Goal: Download file/media

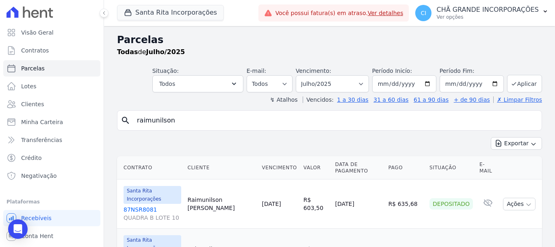
select select
click at [33, 67] on span "Parcelas" at bounding box center [33, 68] width 24 height 8
select select
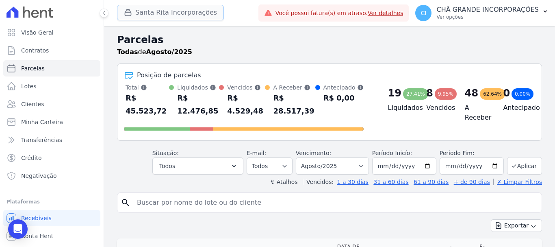
click at [174, 13] on button "Santa Rita Incorporações" at bounding box center [170, 12] width 107 height 15
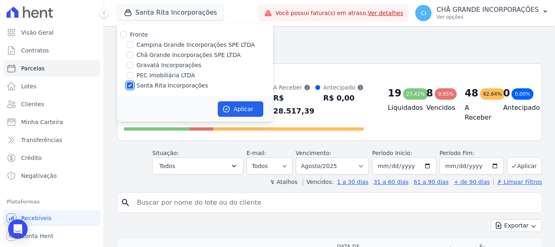
click at [131, 87] on input "Santa Rita Incorporações" at bounding box center [130, 85] width 6 height 6
checkbox input "false"
click at [132, 66] on input "Gravatá Incorporações" at bounding box center [130, 65] width 6 height 6
checkbox input "true"
click at [246, 108] on button "Aplicar" at bounding box center [240, 108] width 45 height 15
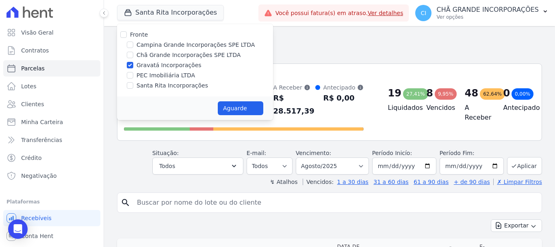
select select
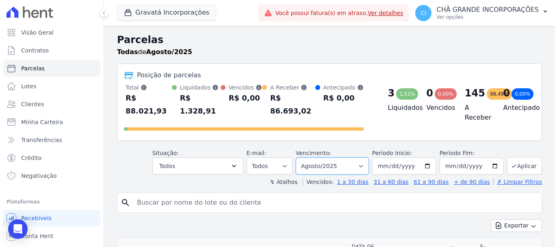
click at [326, 157] on select "Filtrar por período ──────── Todos os meses Julho/2021 Agosto/2021 Setembro/202…" at bounding box center [332, 165] width 73 height 17
select select "07/2025"
click at [301, 157] on select "Filtrar por período ──────── Todos os meses Julho/2021 Agosto/2021 Setembro/202…" at bounding box center [332, 165] width 73 height 17
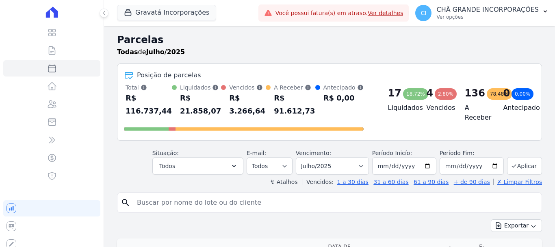
select select
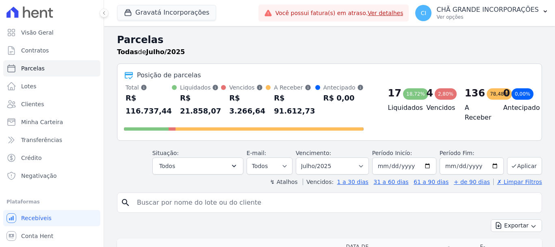
click at [220, 210] on div "search" at bounding box center [329, 202] width 425 height 20
click at [223, 199] on input "search" at bounding box center [335, 202] width 406 height 16
type input "[PERSON_NAME]"
select select
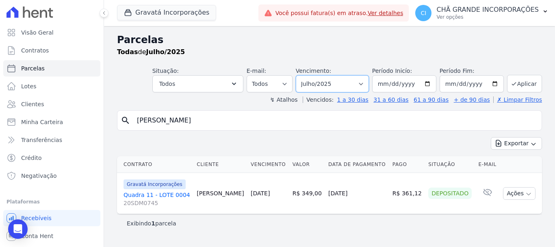
click at [337, 80] on select "Filtrar por período ──────── Todos os meses Julho/2021 Agosto/2021 Setembro/202…" at bounding box center [332, 83] width 73 height 17
select select "06/2025"
click at [307, 75] on select "Filtrar por período ──────── Todos os meses Julho/2021 Agosto/2021 Setembro/202…" at bounding box center [332, 83] width 73 height 17
select select
click at [473, 9] on p "CHÃ GRANDE INCORPORAÇÕES" at bounding box center [487, 10] width 102 height 8
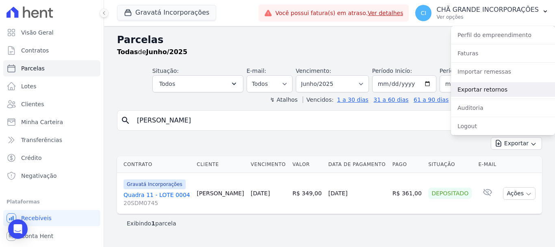
click at [495, 87] on link "Exportar retornos" at bounding box center [503, 89] width 104 height 15
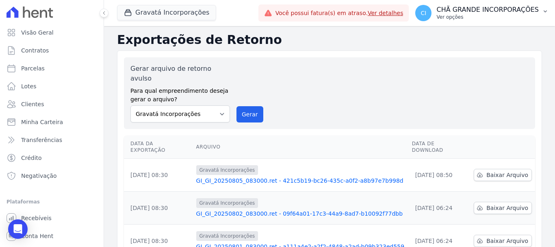
click at [497, 17] on p "Ver opções" at bounding box center [487, 17] width 102 height 6
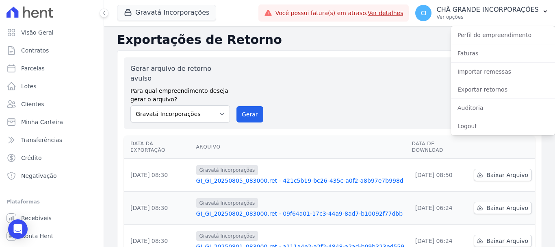
click at [313, 73] on div "Gerar arquivo de retorno avulso Para qual empreendimento deseja gerar o arquivo…" at bounding box center [329, 93] width 398 height 58
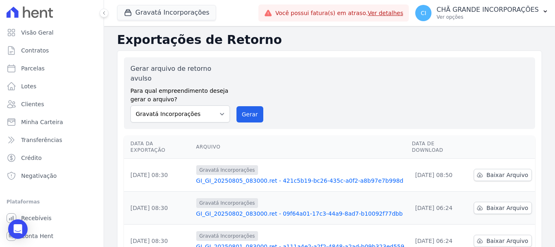
click at [238, 176] on link "GI_GI_20250805_083000.ret - 421c5b19-bc26-435c-a0f2-a8b97e7b998d" at bounding box center [300, 180] width 209 height 8
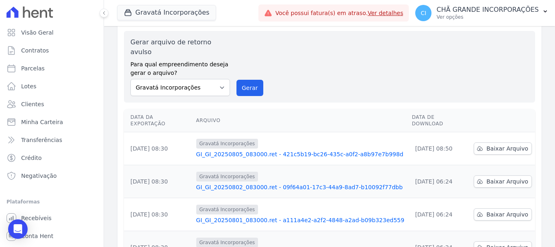
scroll to position [41, 0]
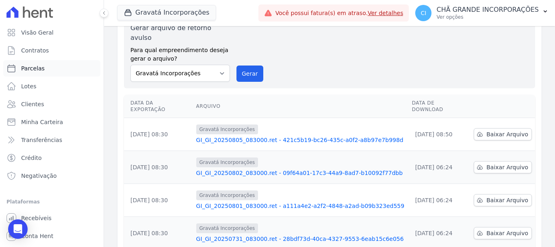
click at [41, 70] on span "Parcelas" at bounding box center [33, 68] width 24 height 8
select select
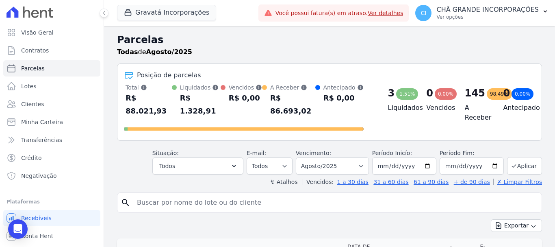
drag, startPoint x: 249, startPoint y: 204, endPoint x: 248, endPoint y: 199, distance: 5.3
click at [262, 194] on input "search" at bounding box center [335, 202] width 406 height 16
type input "[PERSON_NAME]"
select select
